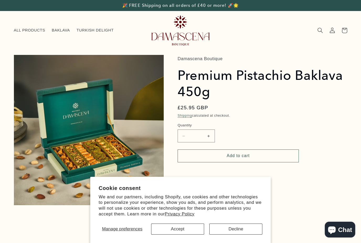
click at [14, 205] on button "Open media 1 in modal" at bounding box center [14, 205] width 0 height 0
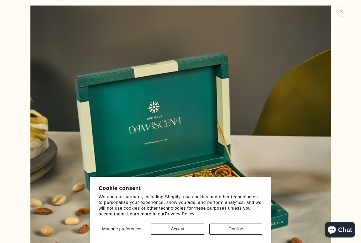
scroll to position [6, 0]
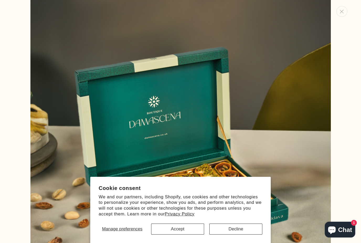
click at [241, 229] on button "Decline" at bounding box center [235, 228] width 53 height 11
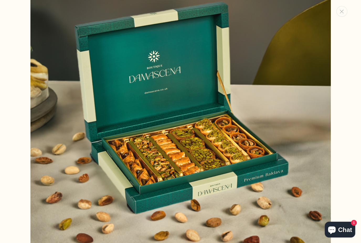
scroll to position [51, 0]
click at [340, 12] on icon "Close" at bounding box center [342, 12] width 4 height 4
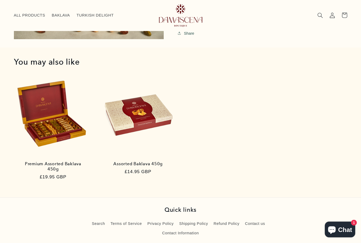
scroll to position [277, 0]
click at [36, 161] on link "Premium Assorted Baklava 450g" at bounding box center [53, 166] width 68 height 11
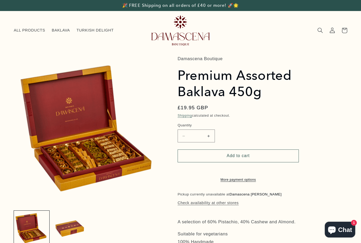
click at [14, 205] on button "Open media 1 in modal" at bounding box center [14, 205] width 0 height 0
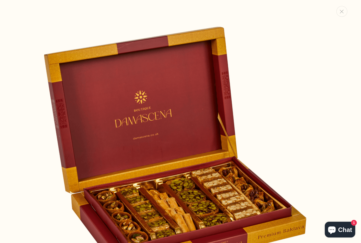
scroll to position [6, 0]
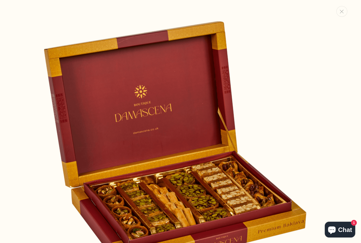
click at [343, 11] on icon "Close" at bounding box center [342, 12] width 4 height 4
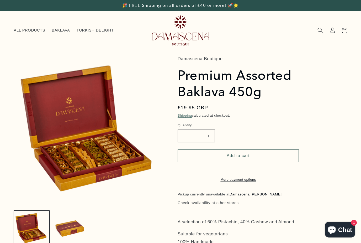
click at [58, 31] on span "BAKLAVA" at bounding box center [61, 30] width 18 height 5
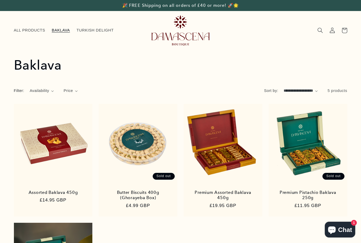
click at [24, 27] on link "ALL PRODUCTS" at bounding box center [29, 31] width 38 height 12
click at [26, 31] on span "ALL PRODUCTS" at bounding box center [29, 30] width 31 height 5
click at [318, 28] on icon "Search" at bounding box center [320, 31] width 6 height 6
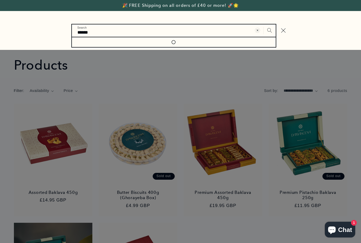
type input "******"
click at [269, 30] on button "Search" at bounding box center [270, 30] width 12 height 12
